Goal: Task Accomplishment & Management: Complete application form

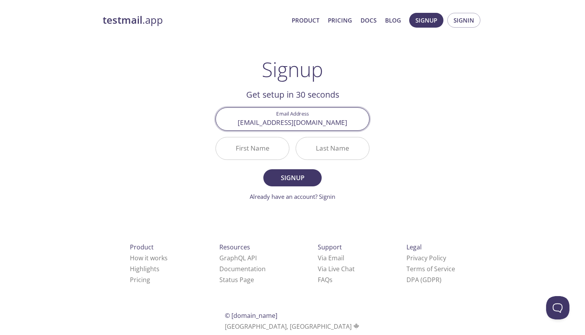
click at [256, 152] on input "First Name" at bounding box center [252, 148] width 73 height 22
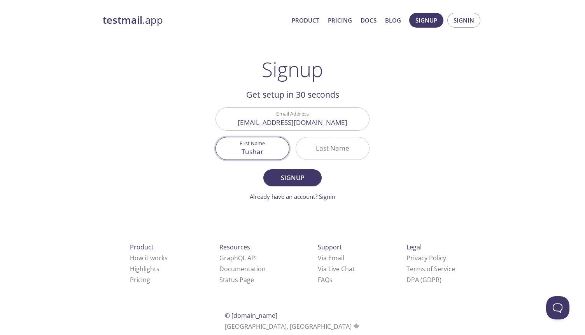
type input "Tushar"
click at [326, 150] on input "Last Name" at bounding box center [332, 148] width 73 height 22
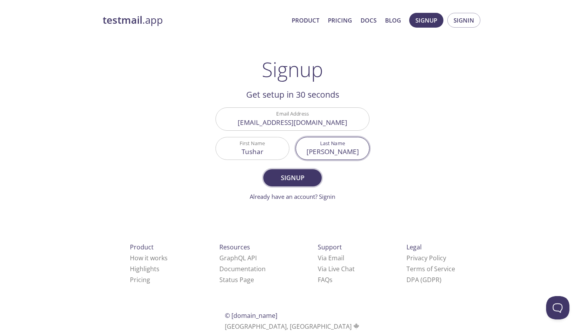
type input "[PERSON_NAME]"
click at [307, 177] on span "Signup" at bounding box center [292, 177] width 41 height 11
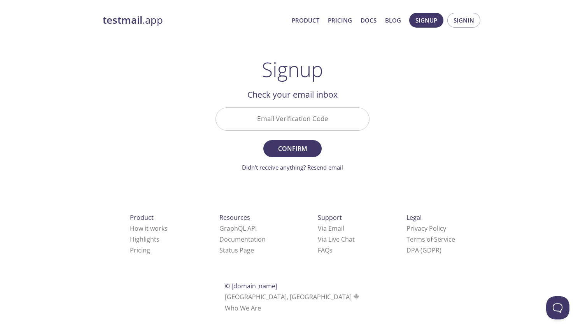
click at [279, 124] on input "Email Verification Code" at bounding box center [292, 119] width 153 height 22
paste input "LPPE2Q5"
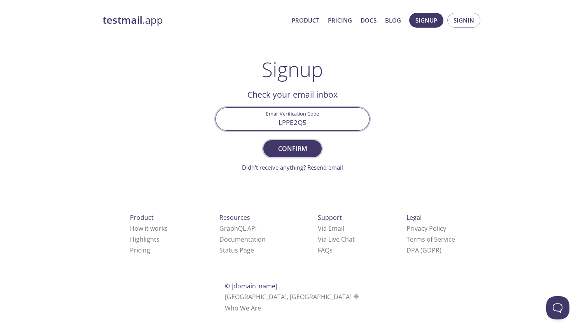
type input "LPPE2Q5"
click at [288, 149] on span "Confirm" at bounding box center [292, 148] width 41 height 11
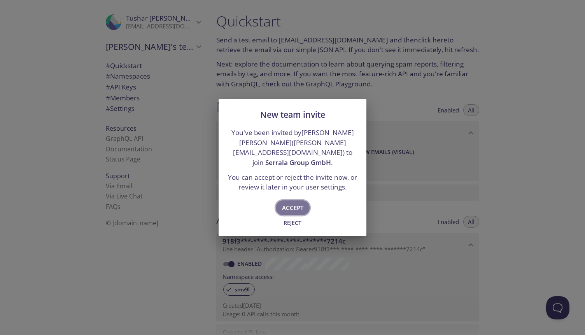
click at [292, 204] on span "Accept" at bounding box center [292, 208] width 21 height 10
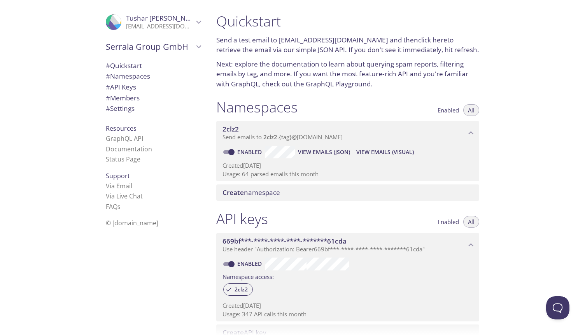
click at [173, 47] on span "Serrala Group GmbH" at bounding box center [150, 46] width 88 height 11
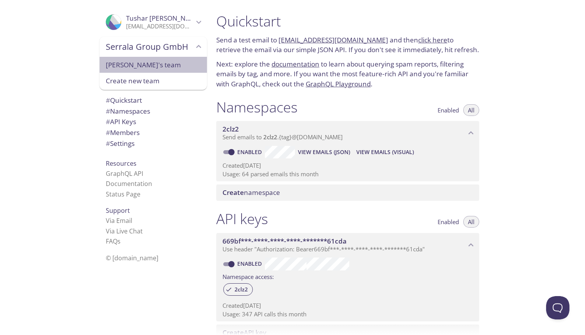
click at [142, 66] on span "[PERSON_NAME]'s team" at bounding box center [153, 65] width 95 height 10
type input "[PERSON_NAME]'s team"
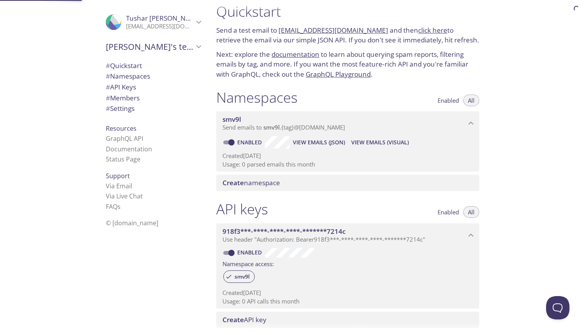
scroll to position [12, 0]
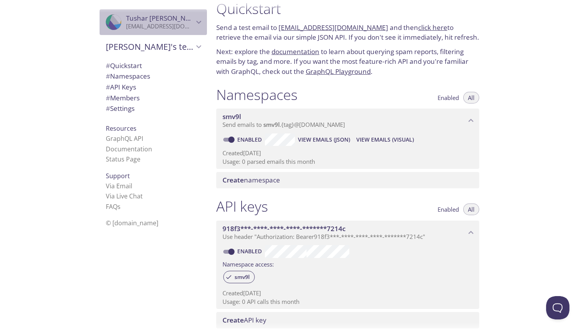
click at [172, 23] on p "[EMAIL_ADDRESS][DOMAIN_NAME]" at bounding box center [160, 27] width 68 height 8
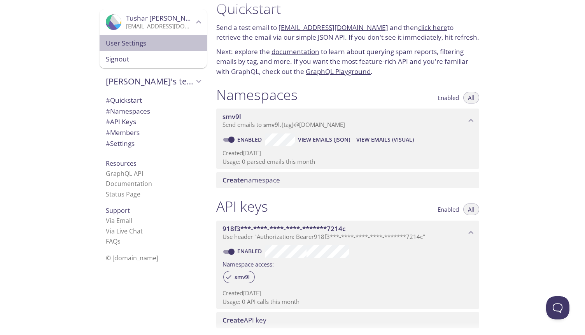
click at [136, 41] on span "User Settings" at bounding box center [153, 43] width 95 height 10
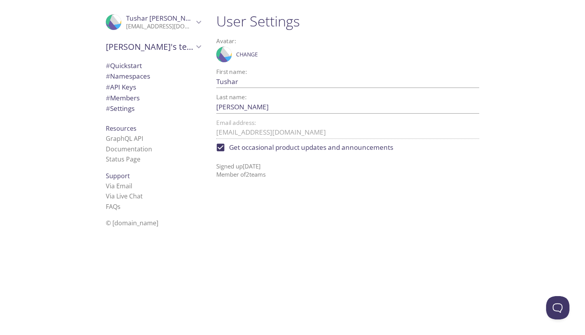
click at [132, 69] on span "# Quickstart" at bounding box center [124, 65] width 36 height 9
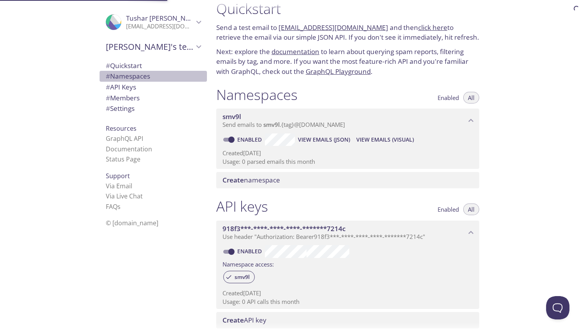
click at [130, 79] on span "# Namespaces" at bounding box center [128, 76] width 44 height 9
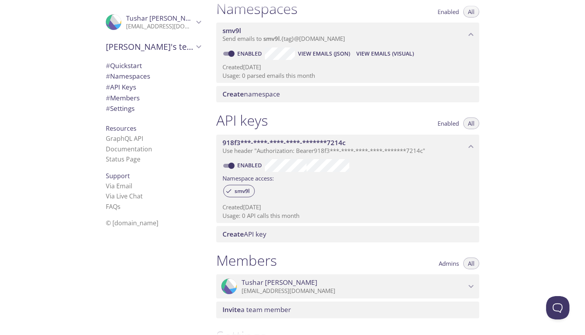
click at [130, 88] on span "# API Keys" at bounding box center [121, 86] width 30 height 9
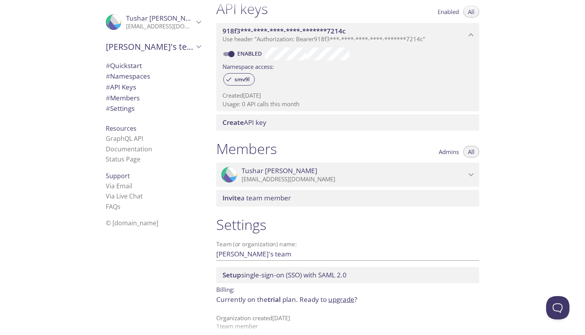
scroll to position [218, 0]
